Goal: Task Accomplishment & Management: Use online tool/utility

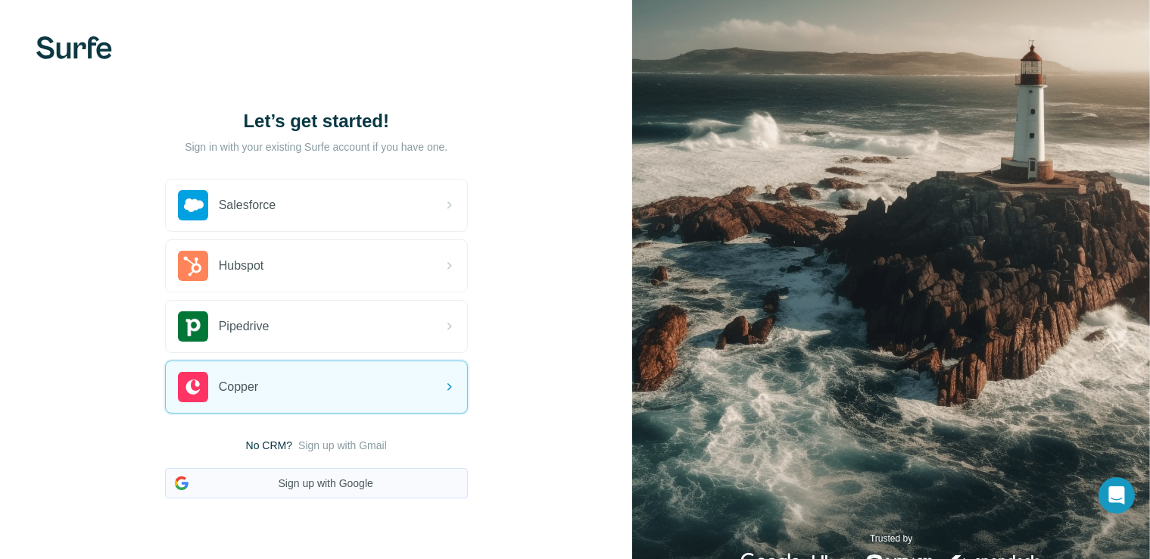
click at [353, 476] on button "Sign up with Google" at bounding box center [316, 483] width 303 height 30
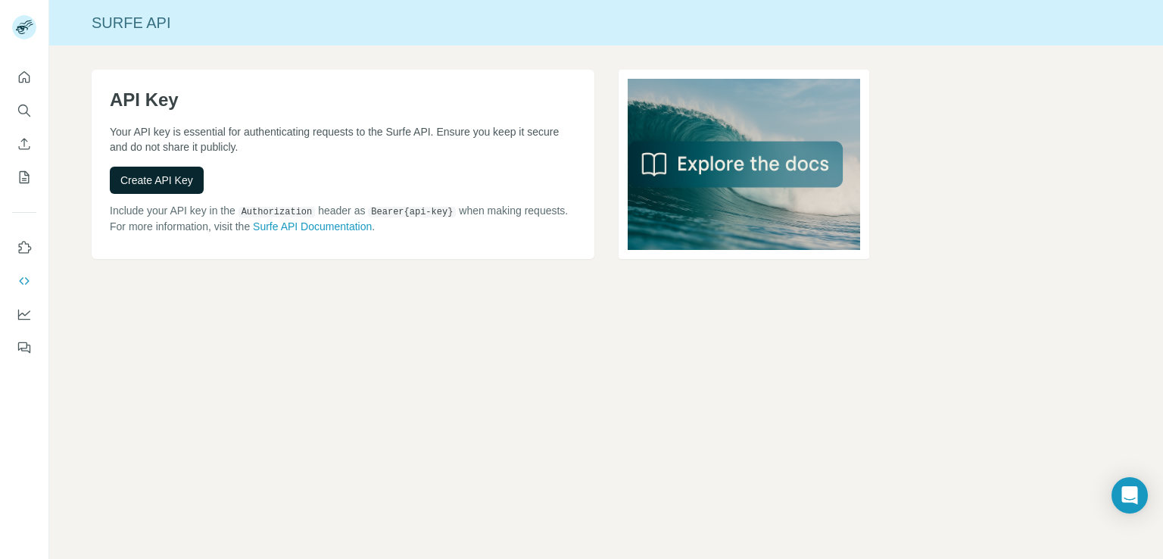
click at [131, 173] on span "Create API Key" at bounding box center [156, 180] width 73 height 15
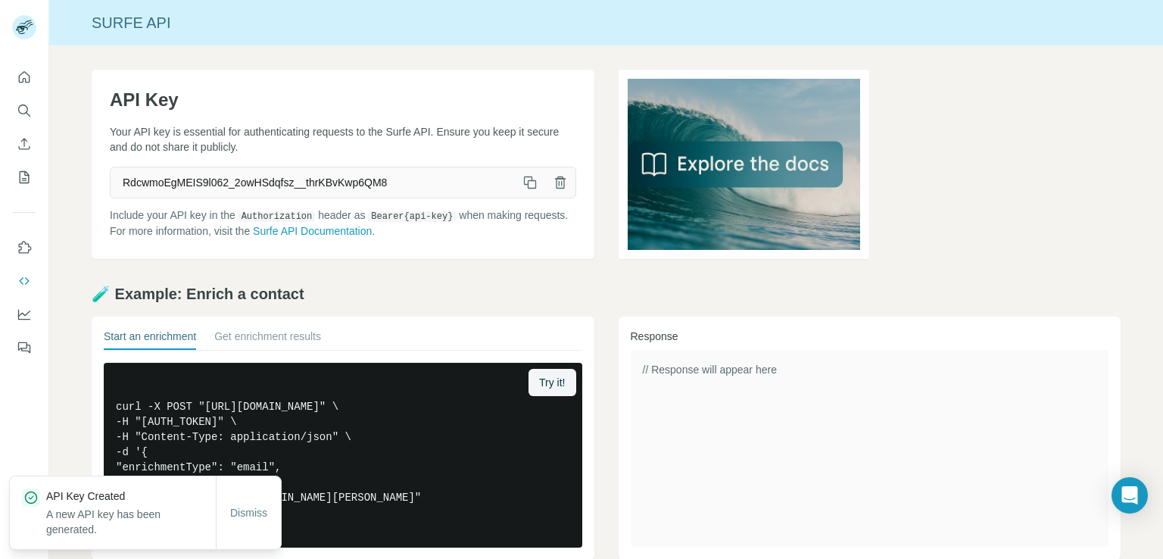
click at [525, 187] on icon "button" at bounding box center [530, 182] width 15 height 15
click at [34, 116] on button "Search" at bounding box center [24, 110] width 24 height 27
